Goal: Task Accomplishment & Management: Manage account settings

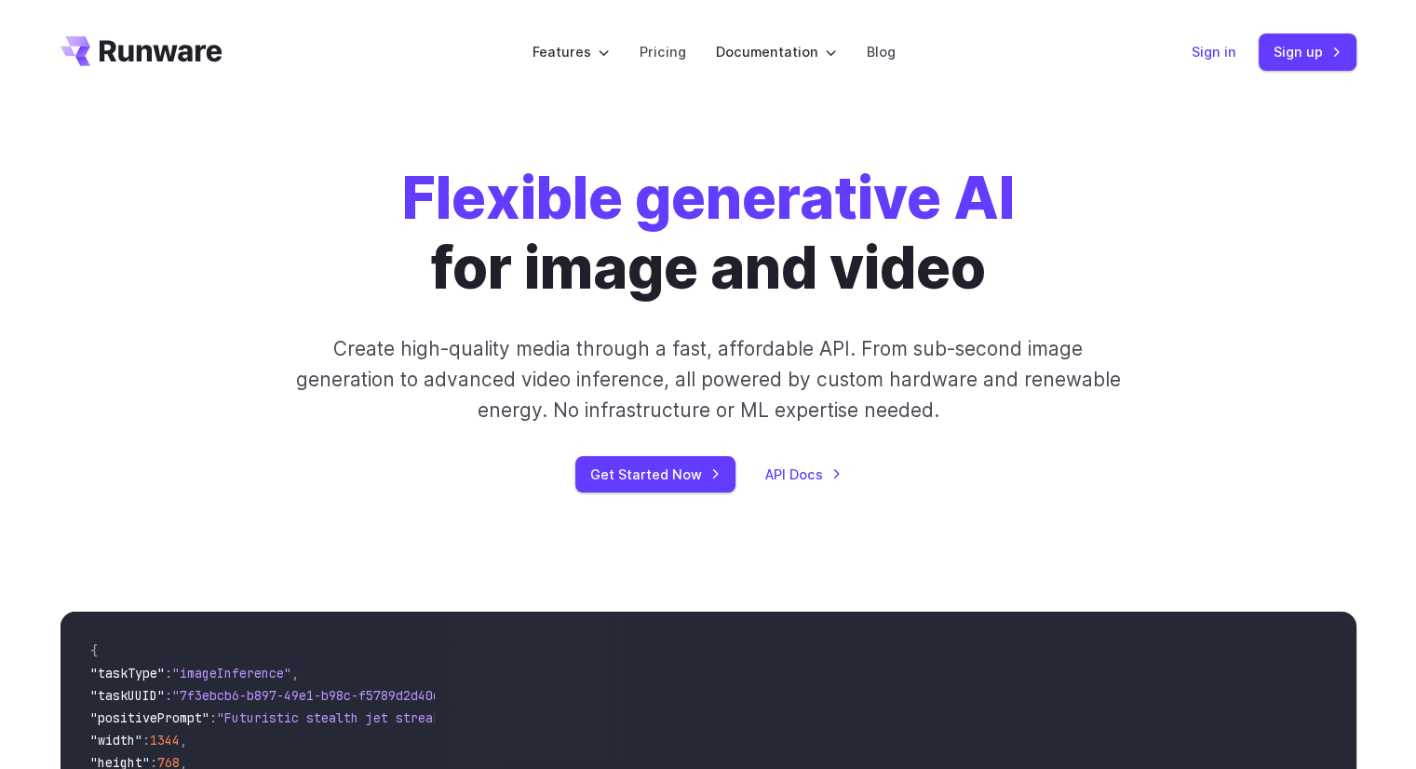
click at [1226, 49] on link "Sign in" at bounding box center [1214, 51] width 45 height 21
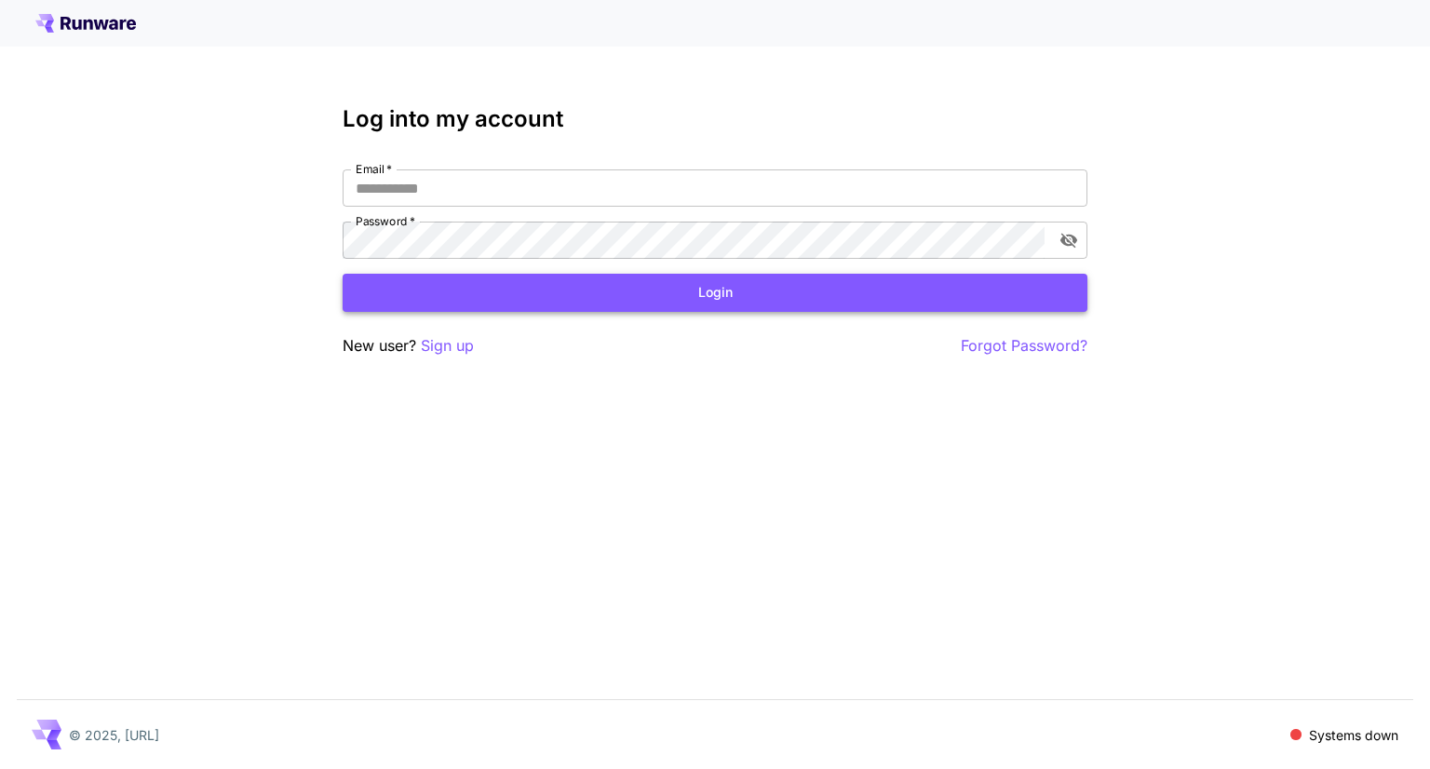
type input "**********"
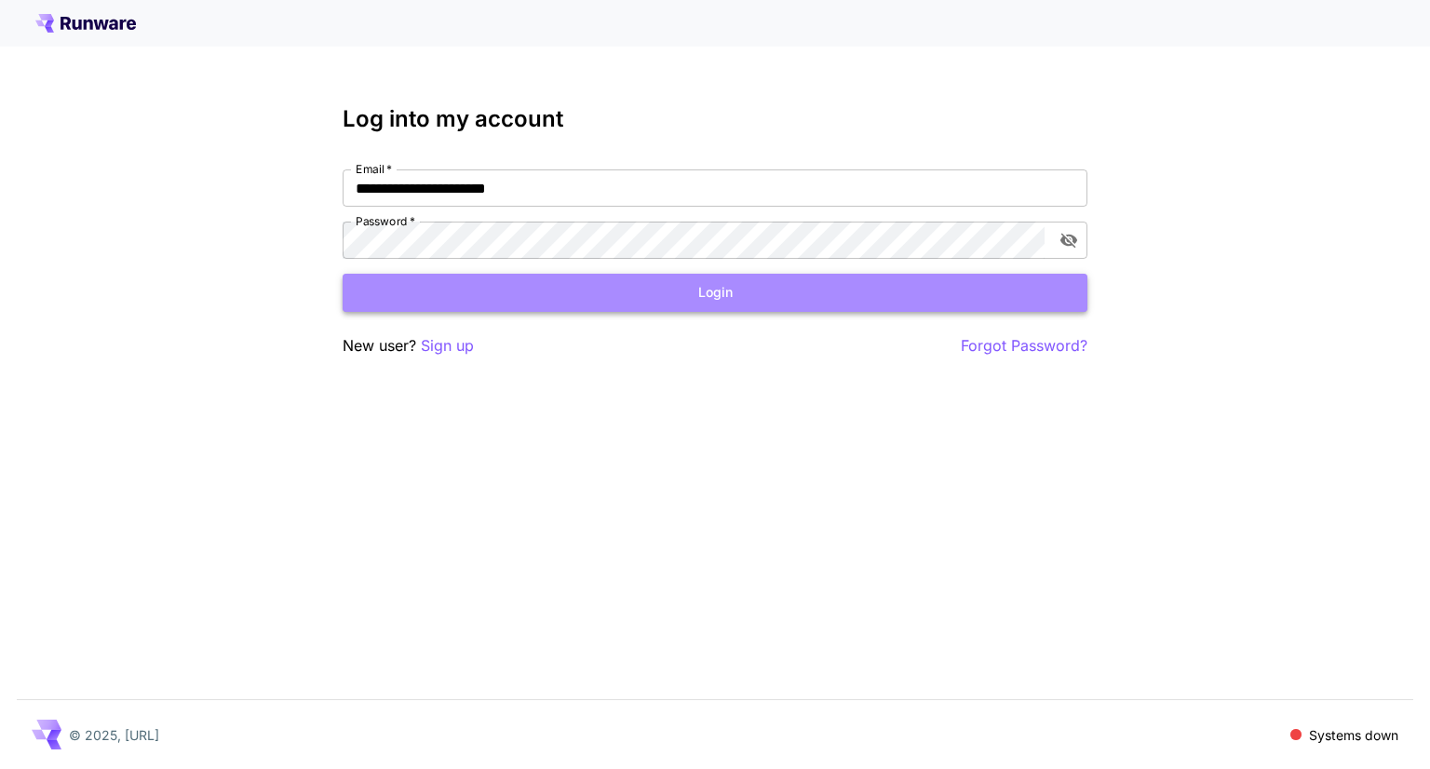
click at [702, 297] on button "Login" at bounding box center [715, 293] width 745 height 38
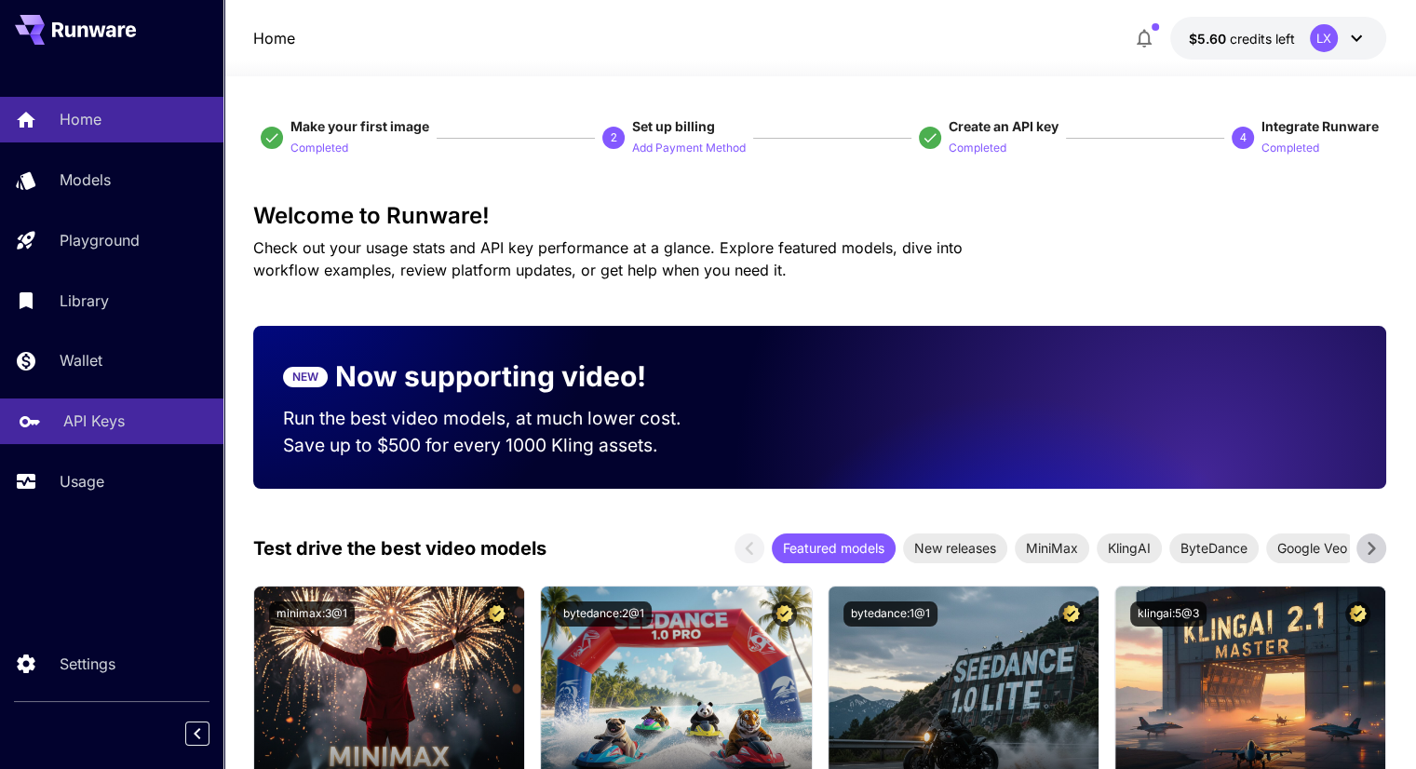
click at [107, 422] on p "API Keys" at bounding box center [93, 421] width 61 height 22
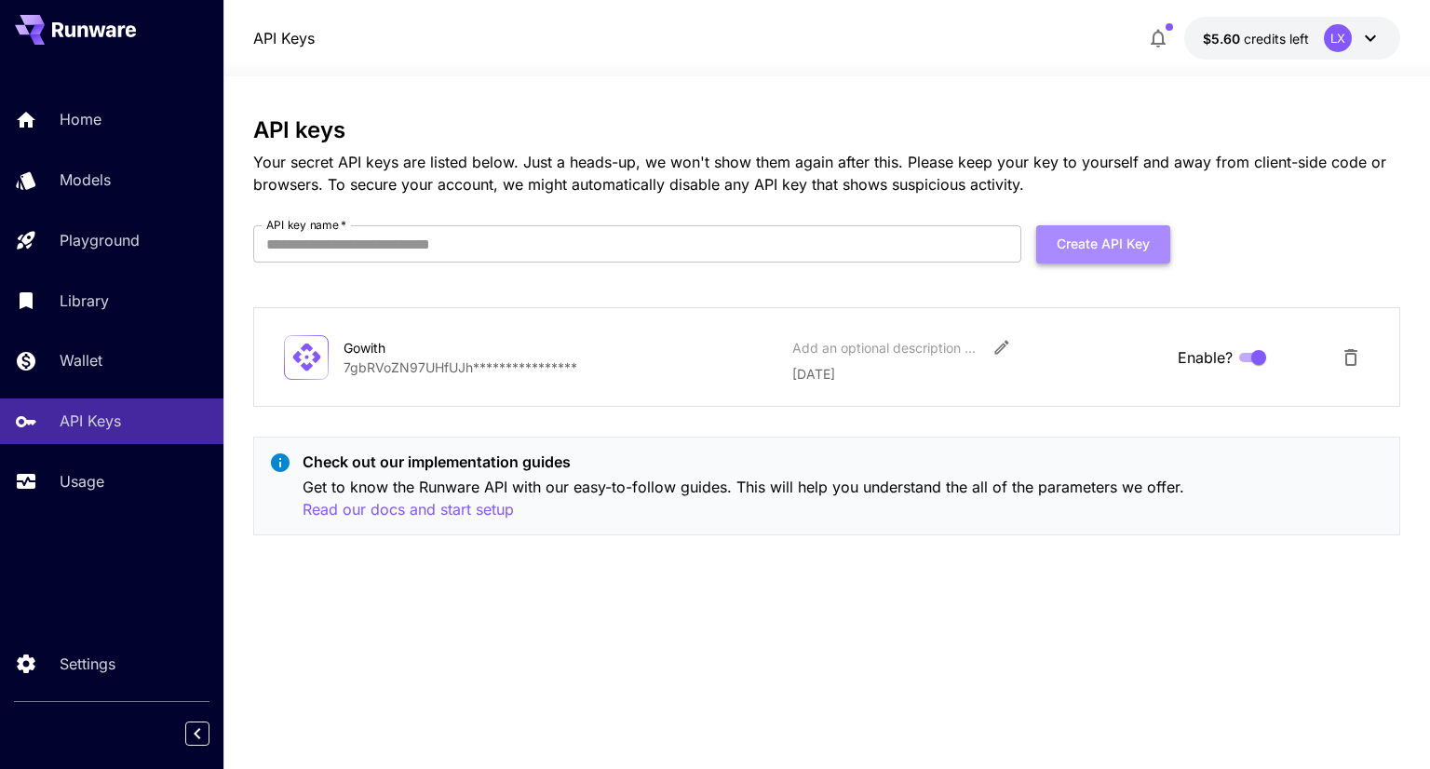
click at [1077, 231] on button "Create API Key" at bounding box center [1103, 244] width 134 height 38
type input "***"
click at [1095, 248] on button "Create API Key" at bounding box center [1103, 244] width 134 height 38
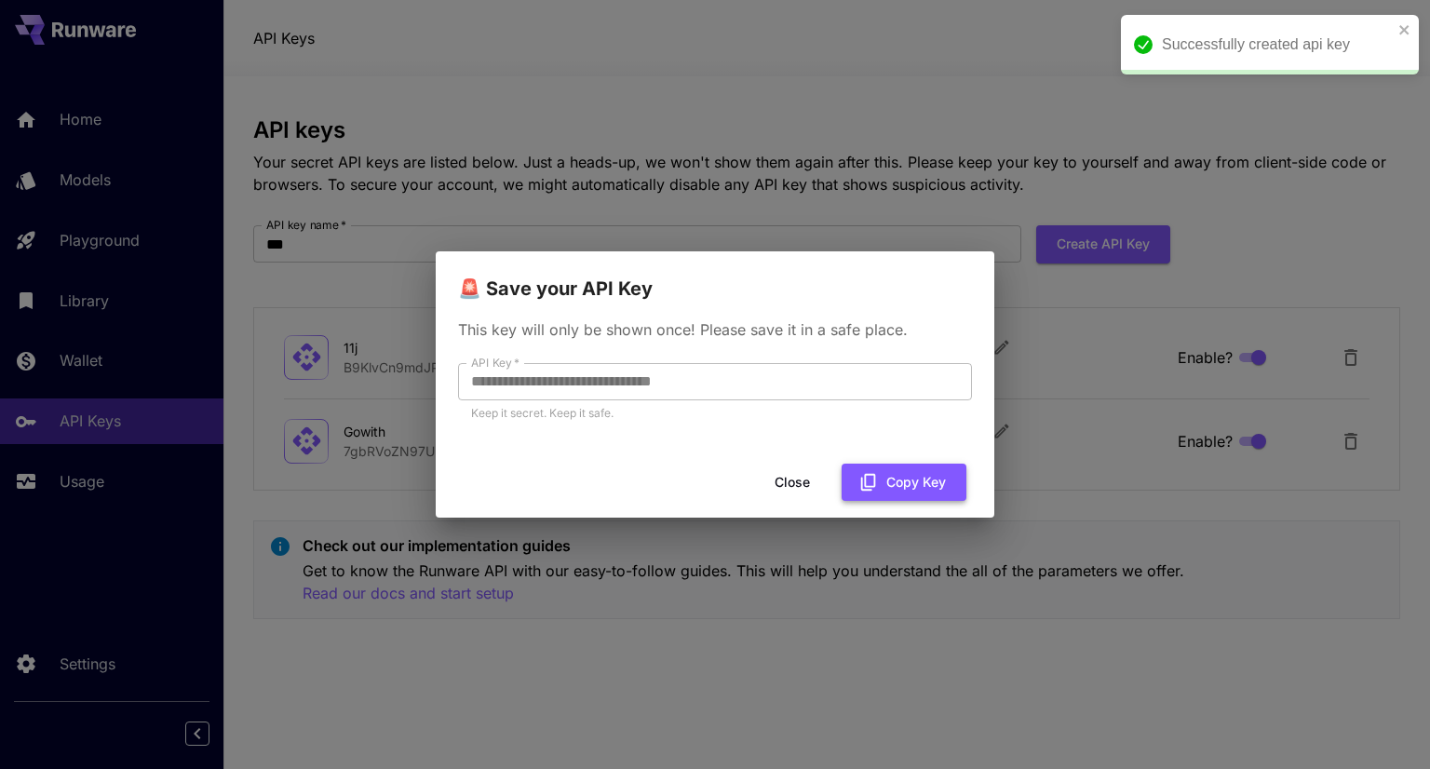
click at [933, 481] on button "Copy Key" at bounding box center [904, 483] width 125 height 38
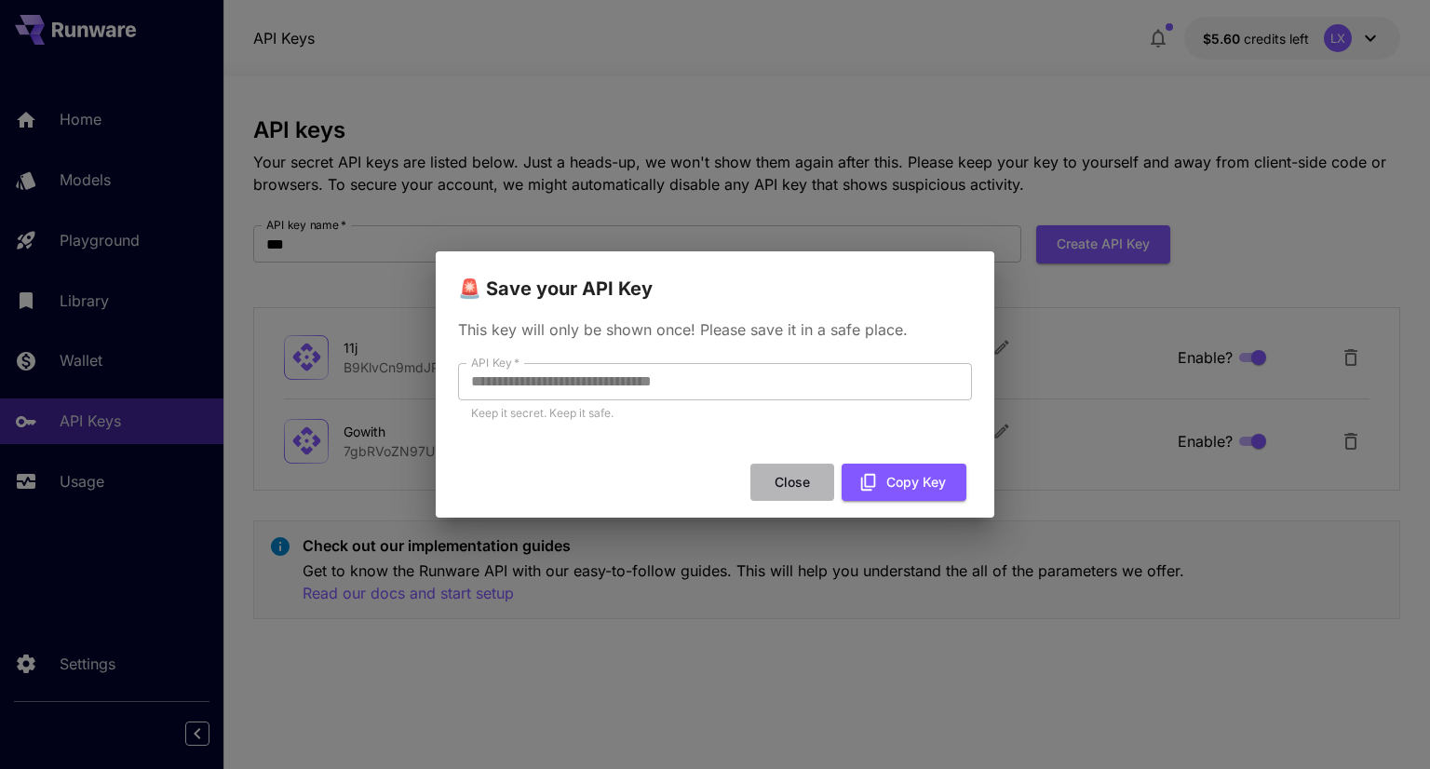
click at [806, 489] on button "Close" at bounding box center [793, 483] width 84 height 38
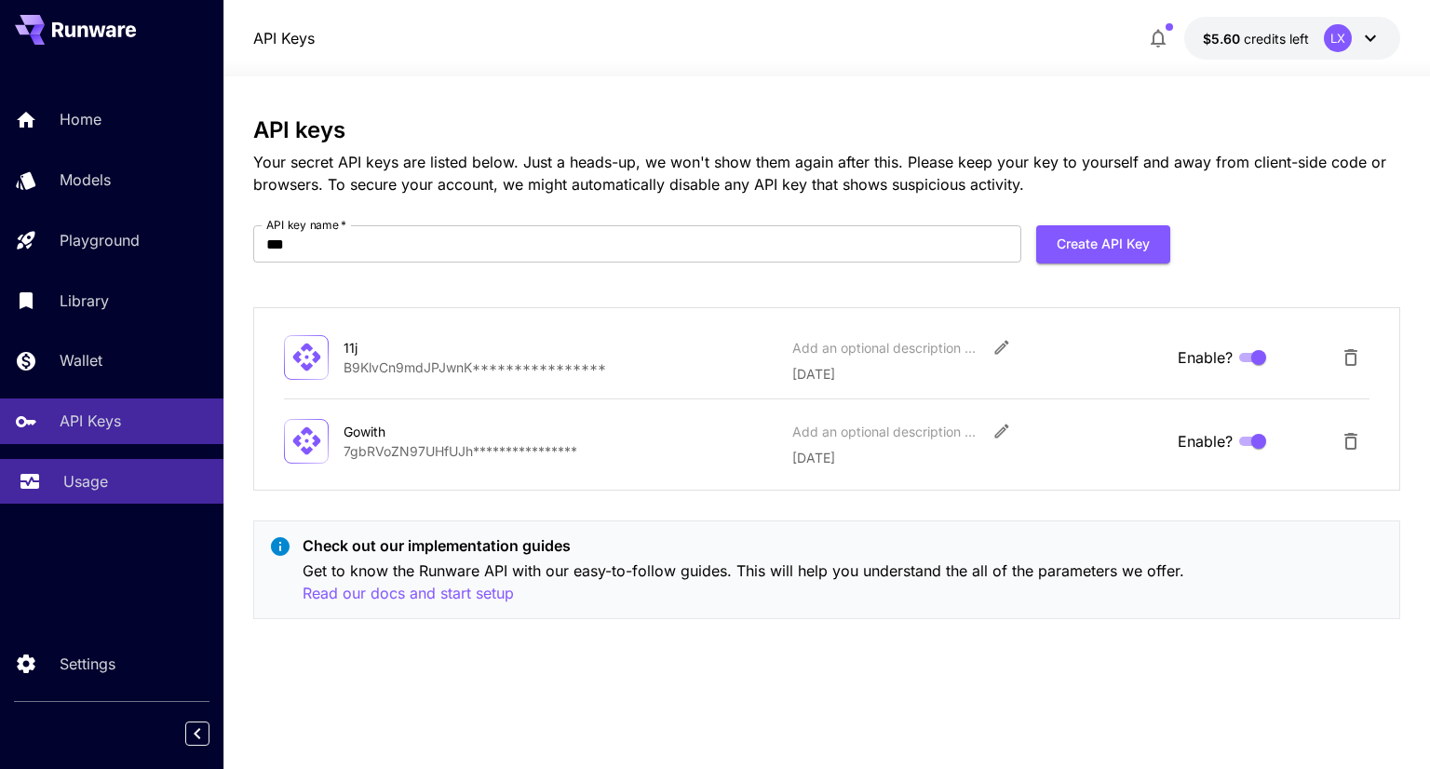
click at [73, 474] on p "Usage" at bounding box center [85, 481] width 45 height 22
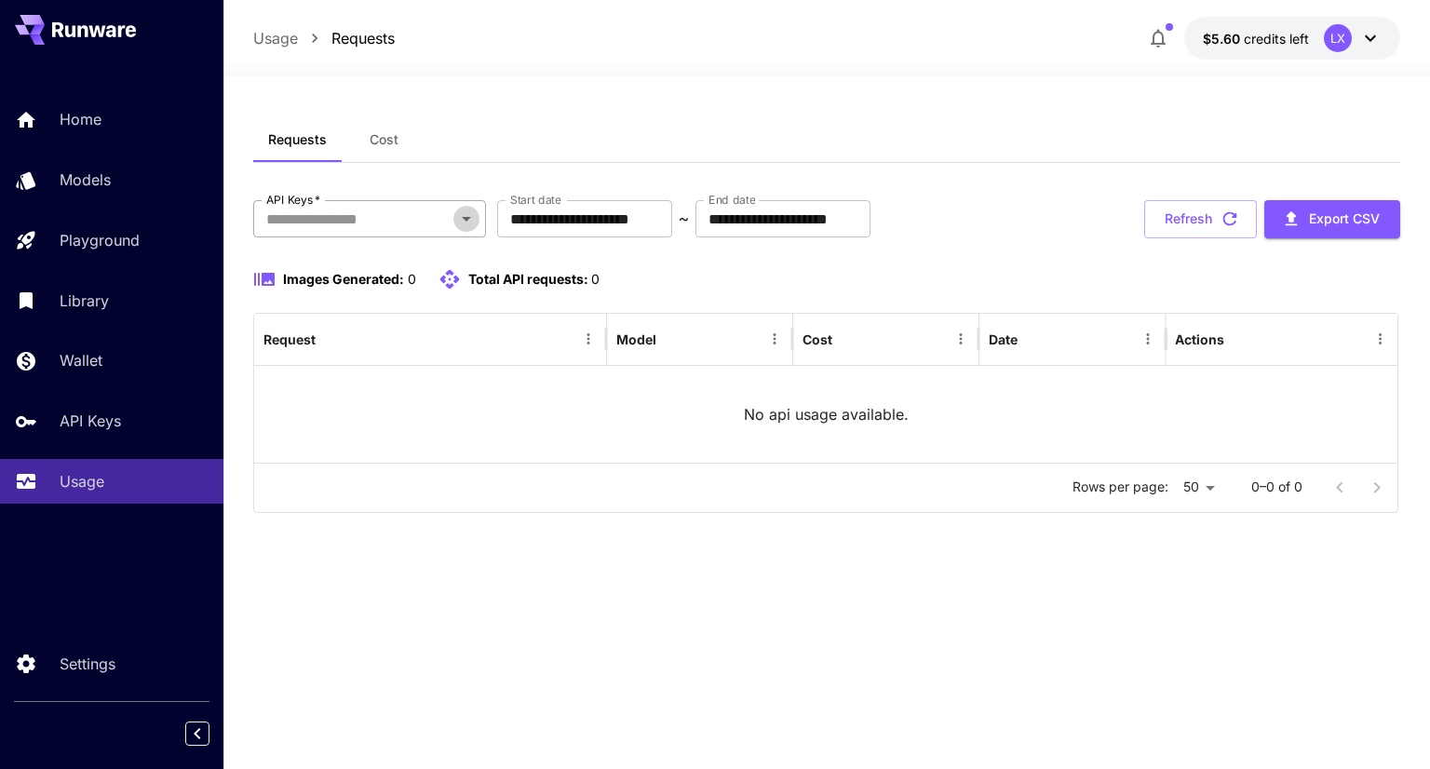
click at [456, 221] on icon "Open" at bounding box center [466, 219] width 22 height 22
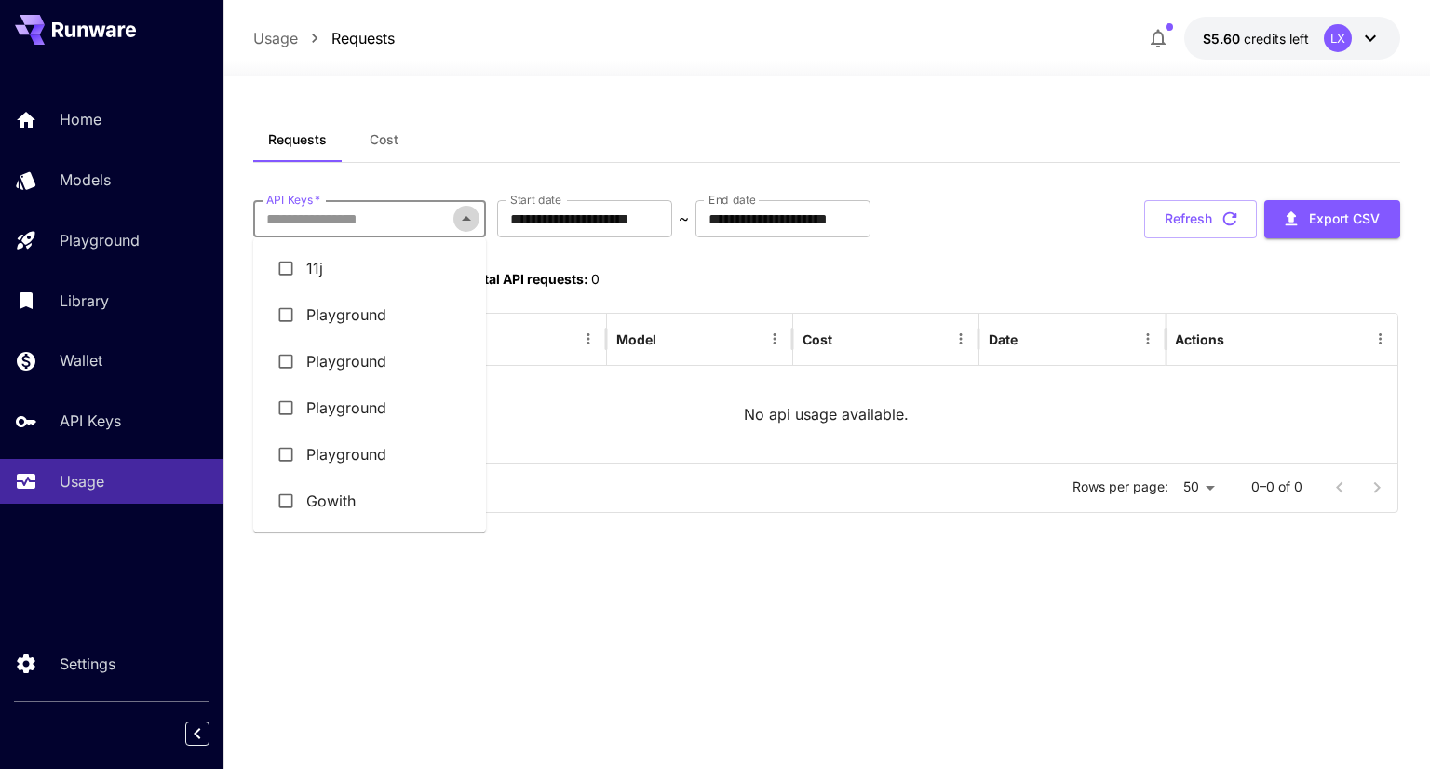
click at [456, 221] on icon "Close" at bounding box center [466, 219] width 22 height 22
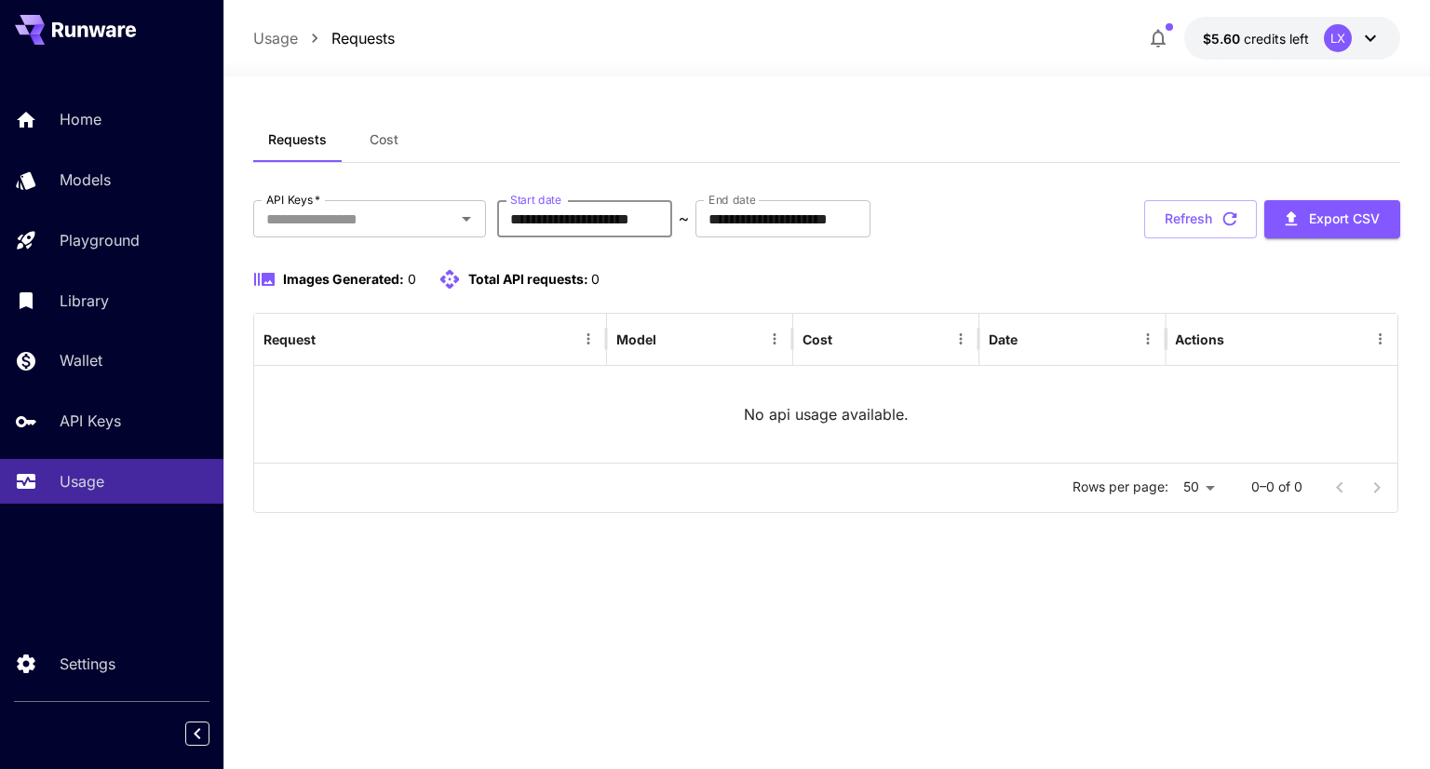
click at [576, 216] on input "**********" at bounding box center [584, 218] width 175 height 37
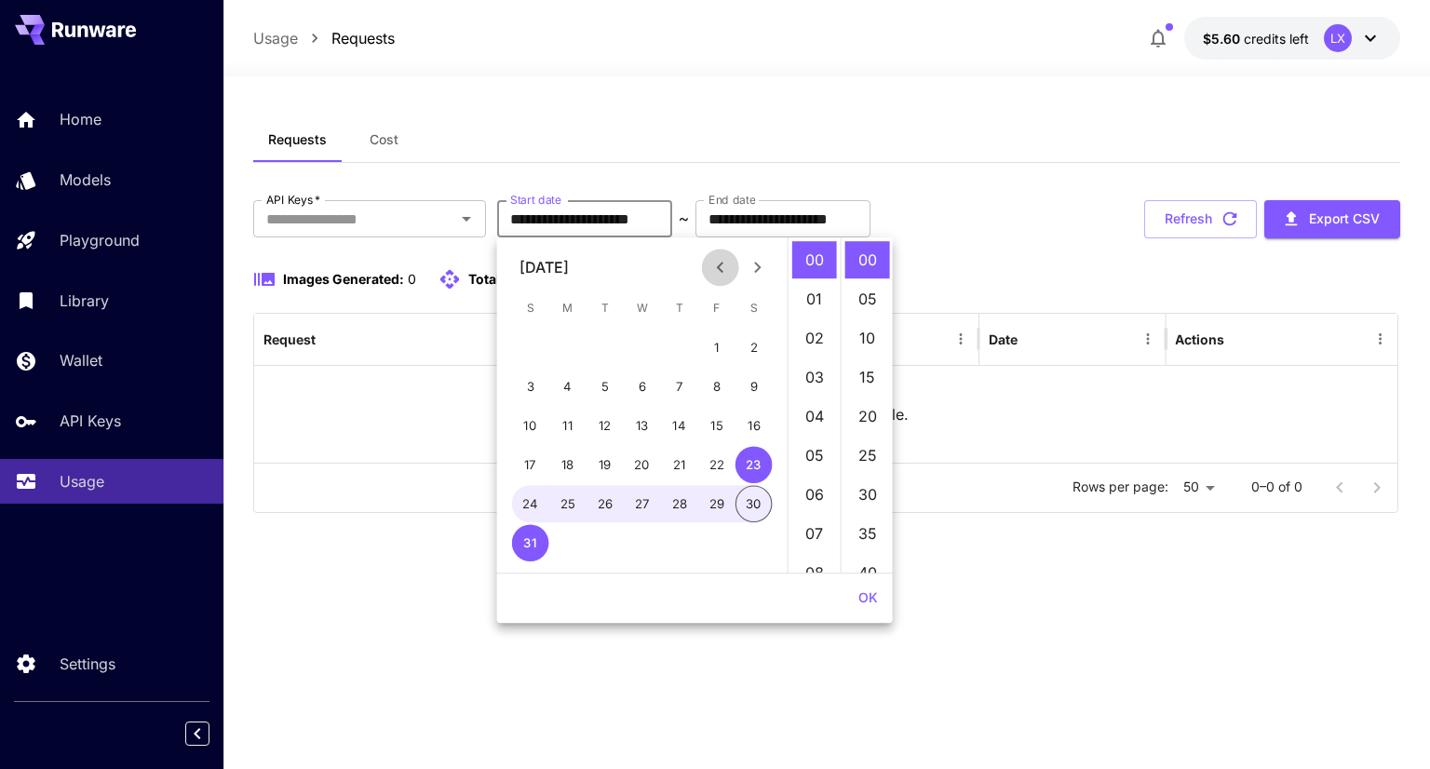
click at [721, 254] on button "Previous month" at bounding box center [720, 267] width 37 height 37
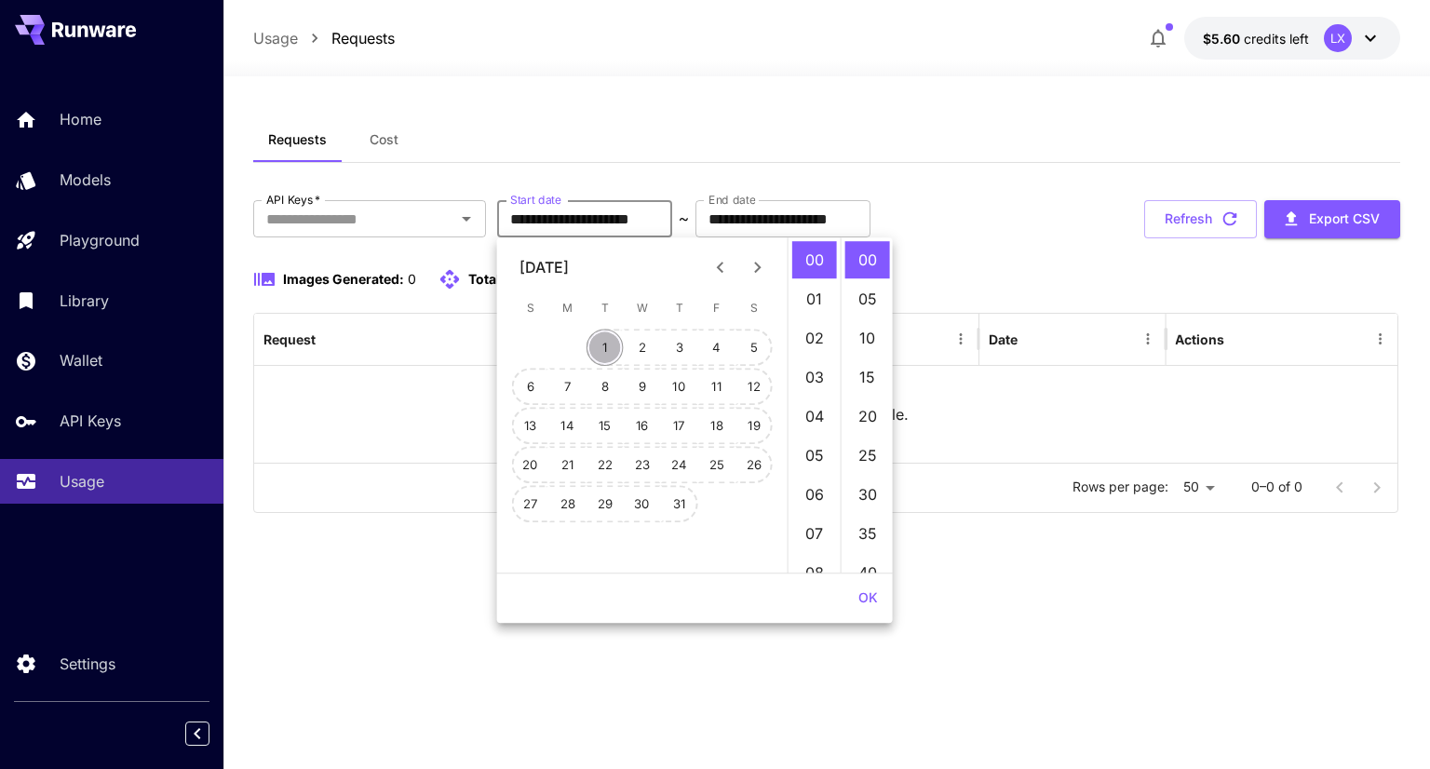
click at [601, 345] on button "1" at bounding box center [605, 347] width 37 height 37
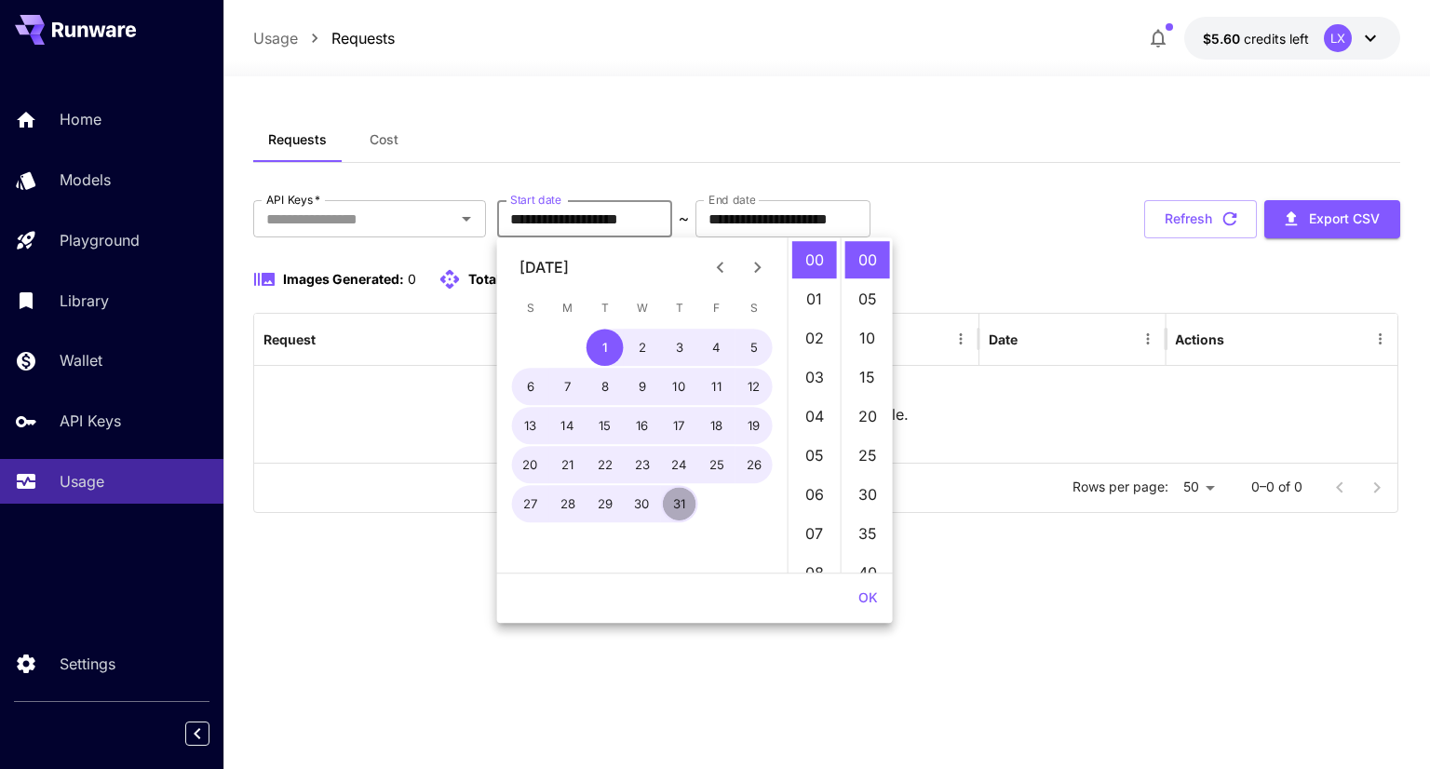
click at [692, 504] on button "31" at bounding box center [679, 503] width 37 height 37
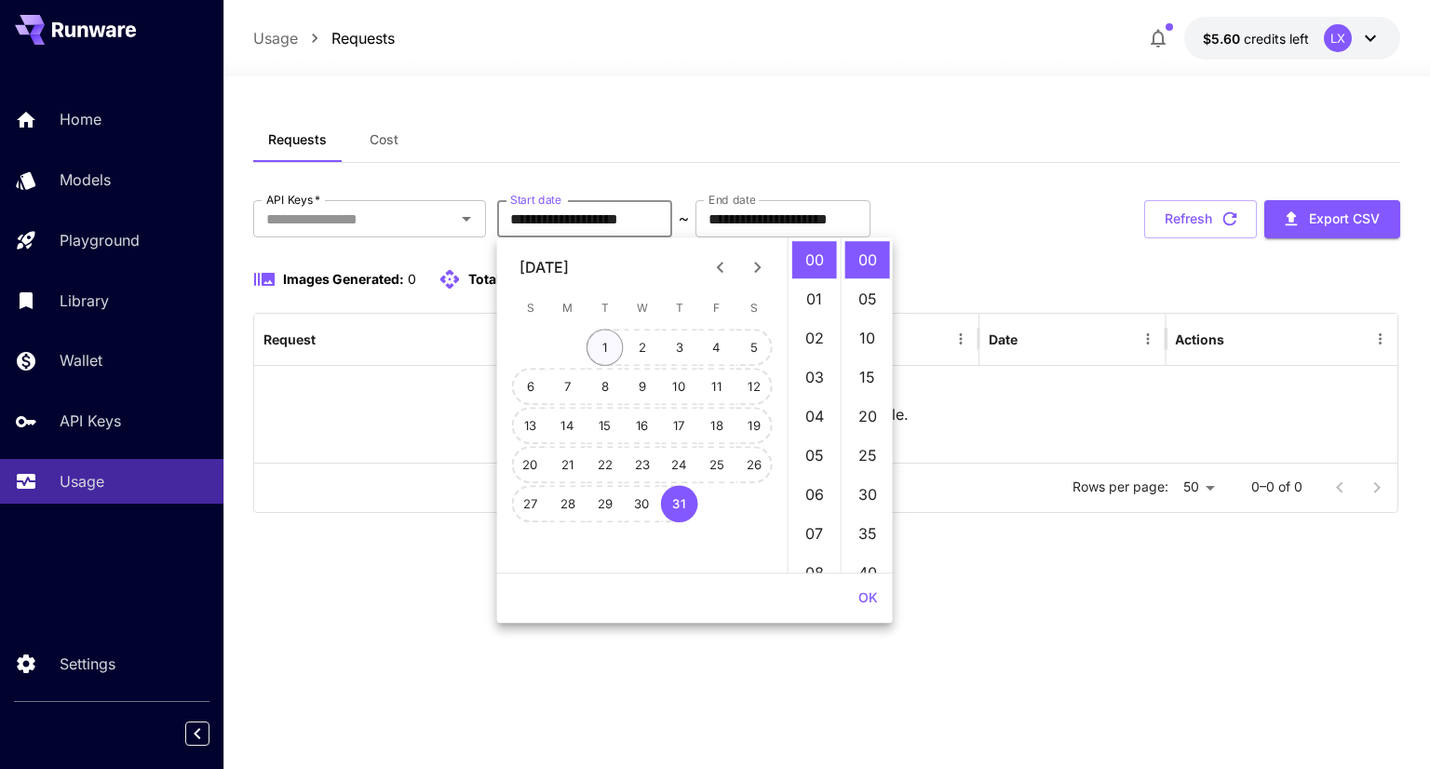
click at [603, 337] on button "1" at bounding box center [605, 347] width 37 height 37
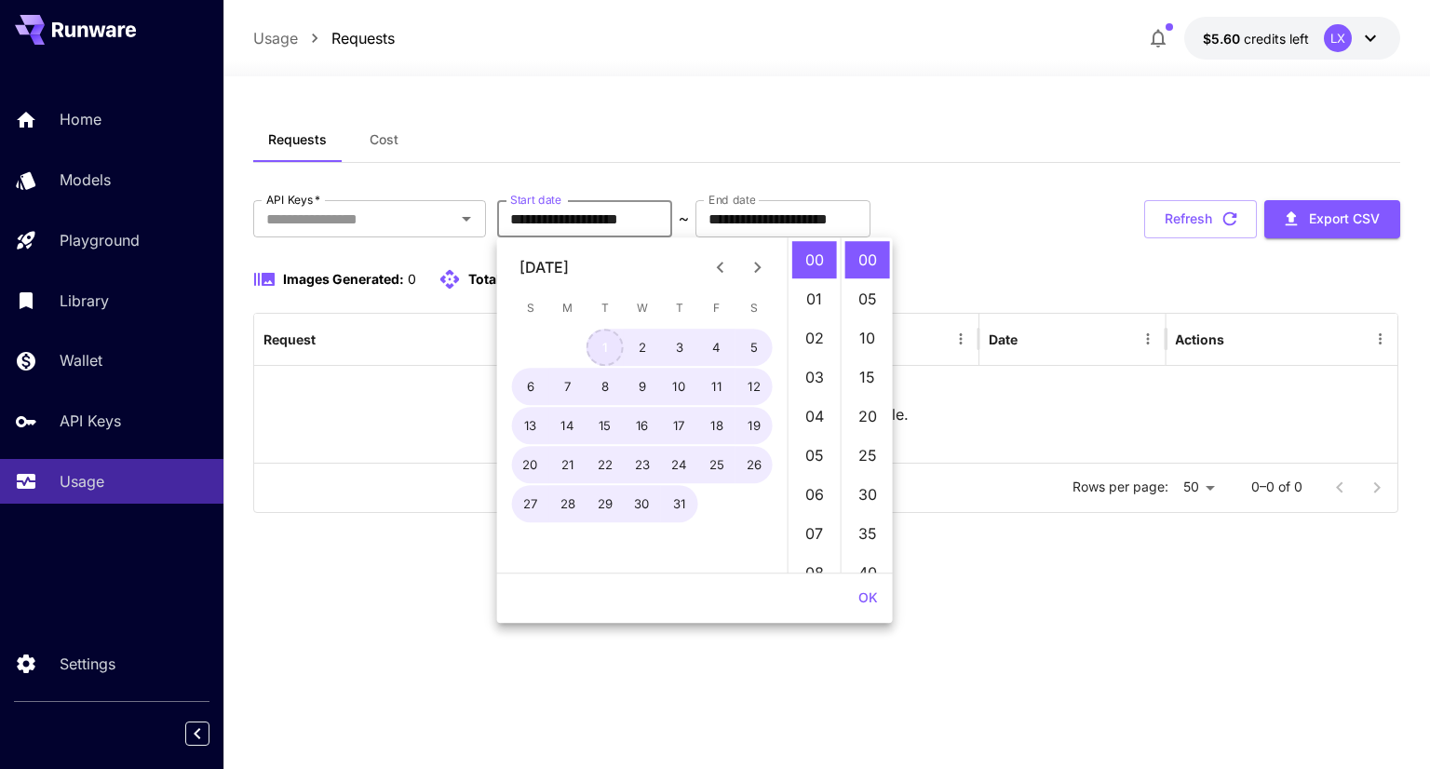
type input "**********"
click at [877, 604] on button "OK" at bounding box center [868, 598] width 34 height 34
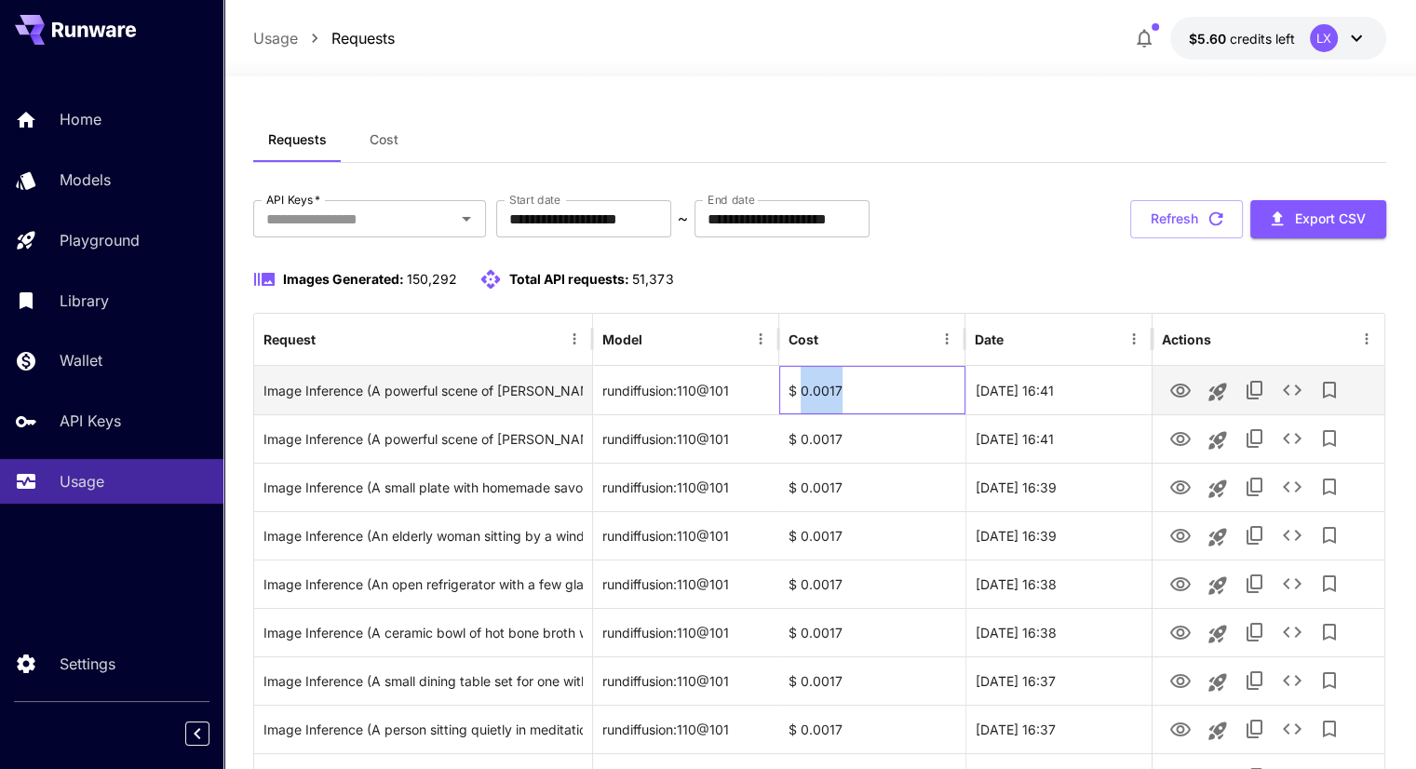
drag, startPoint x: 874, startPoint y: 390, endPoint x: 803, endPoint y: 395, distance: 70.9
click at [803, 395] on div "$ 0.0017" at bounding box center [872, 390] width 186 height 48
copy div "0.0017"
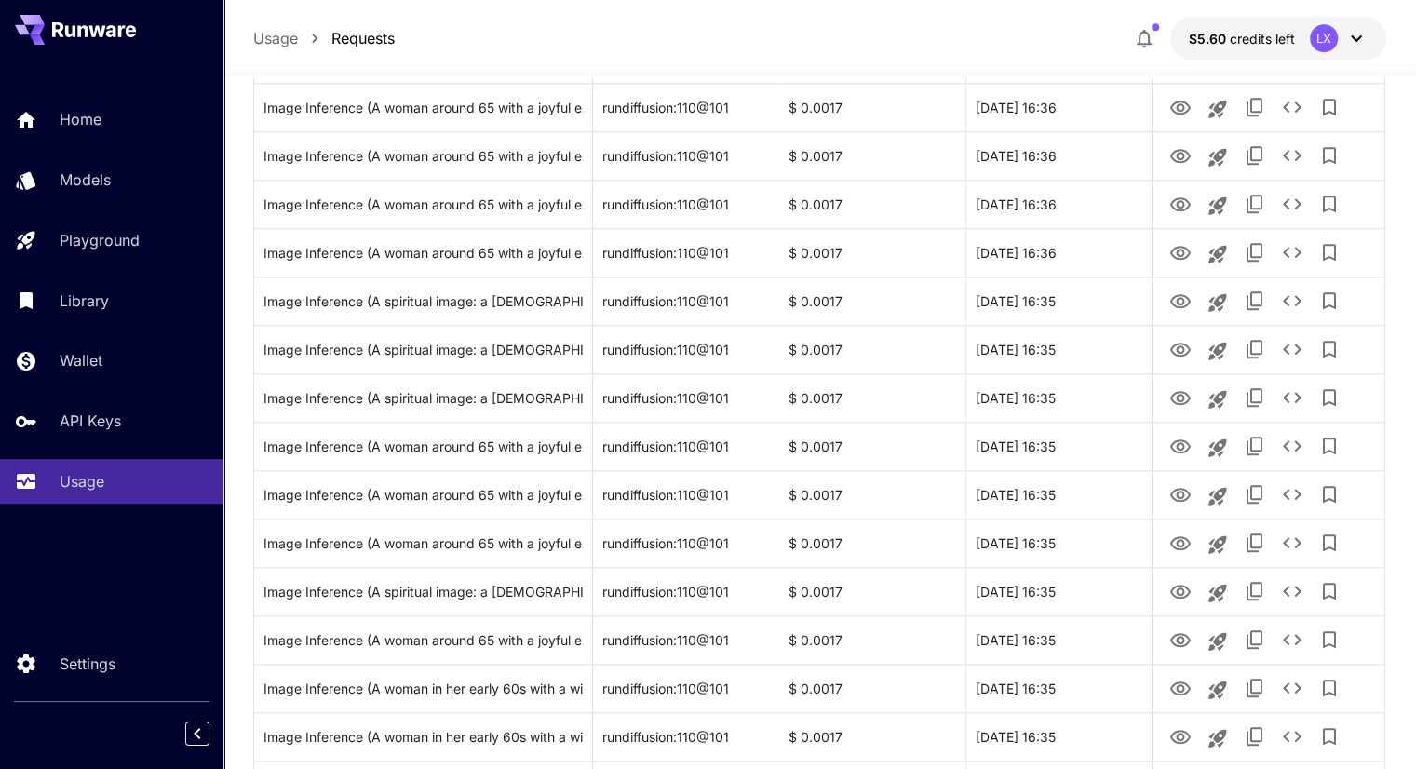
scroll to position [1293, 0]
